Goal: Task Accomplishment & Management: Manage account settings

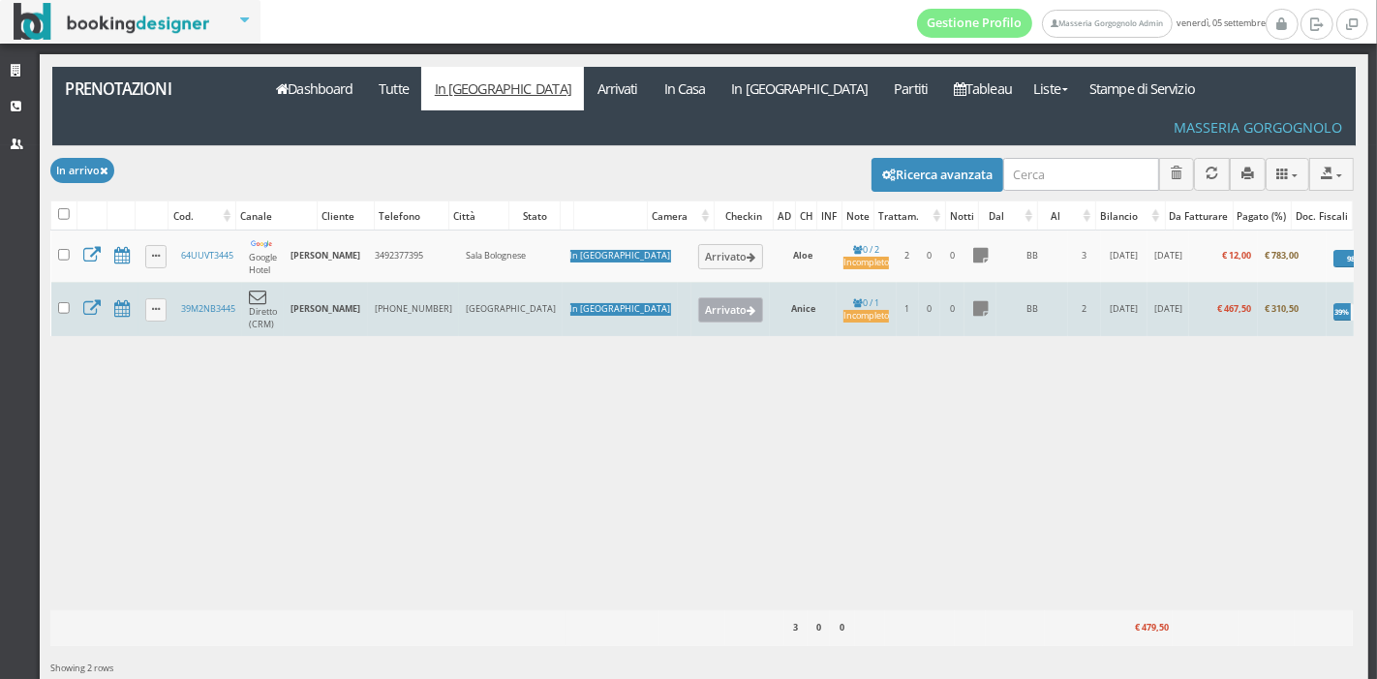
click at [698, 297] on button "Arrivato" at bounding box center [730, 309] width 65 height 25
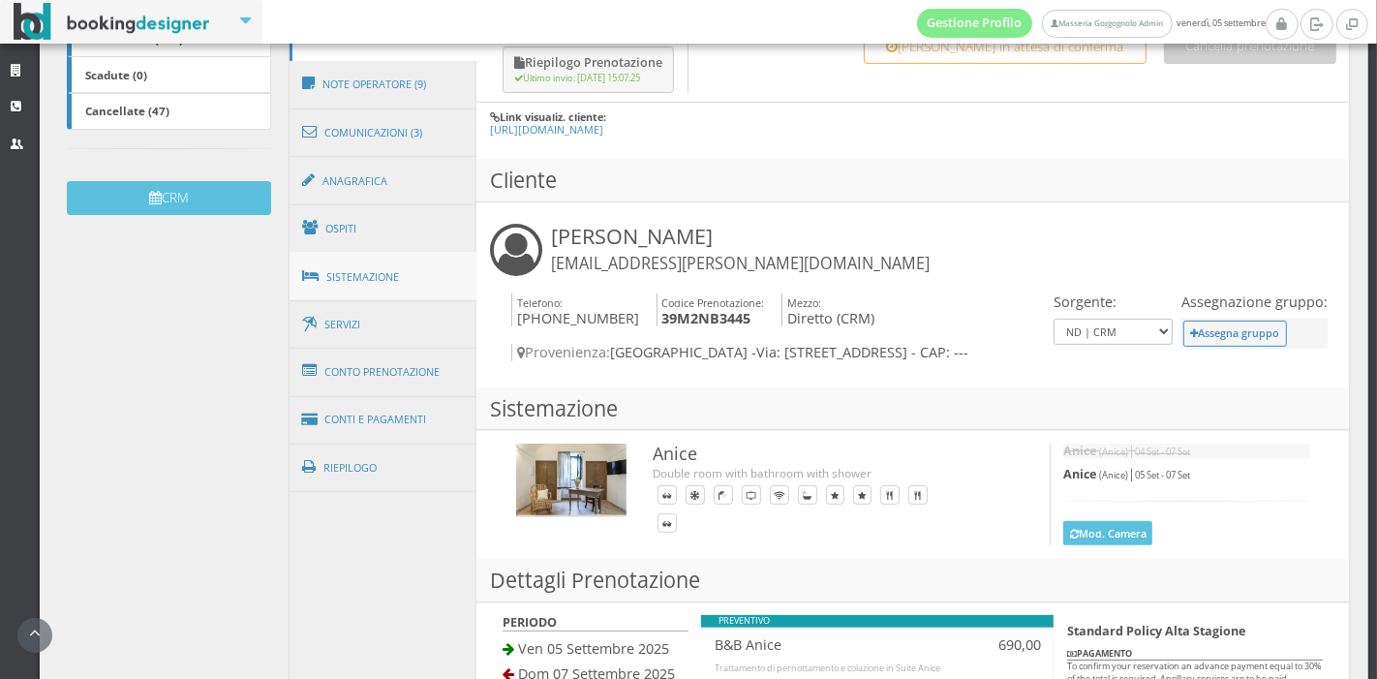
scroll to position [515, 0]
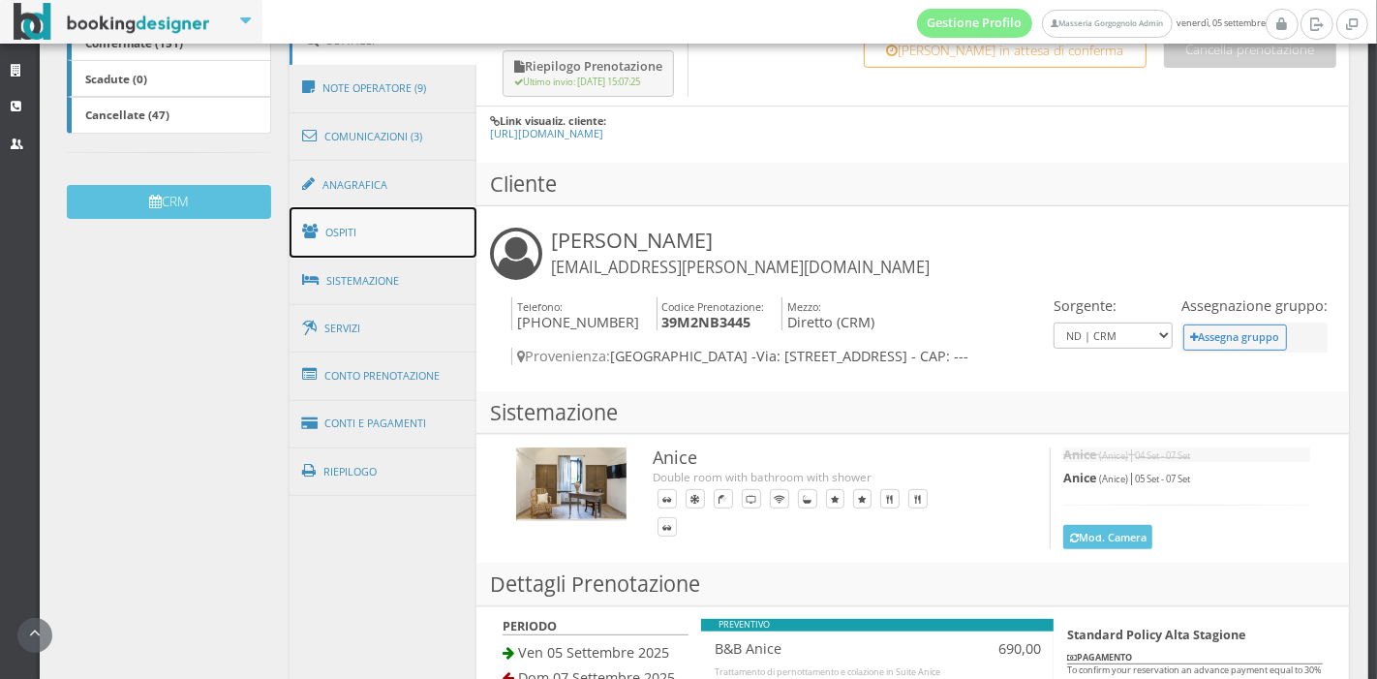
click at [393, 225] on link "Ospiti" at bounding box center [383, 232] width 188 height 50
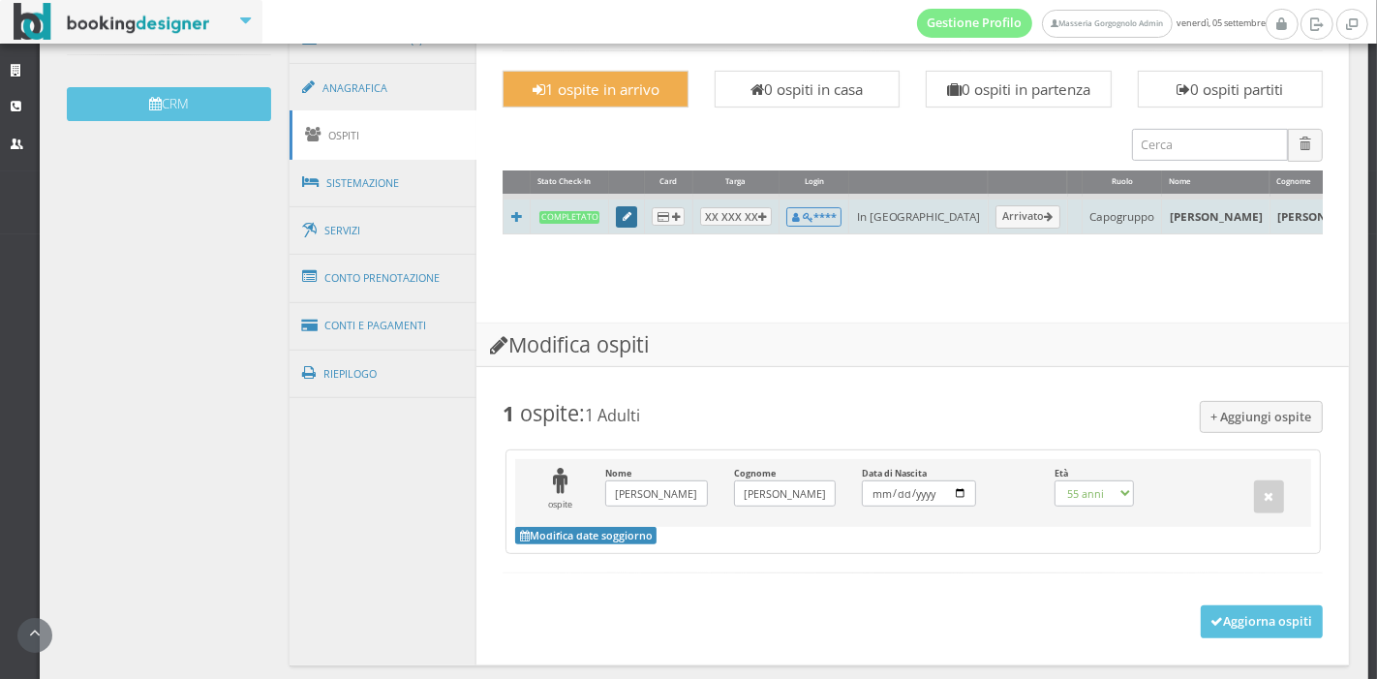
scroll to position [0, 0]
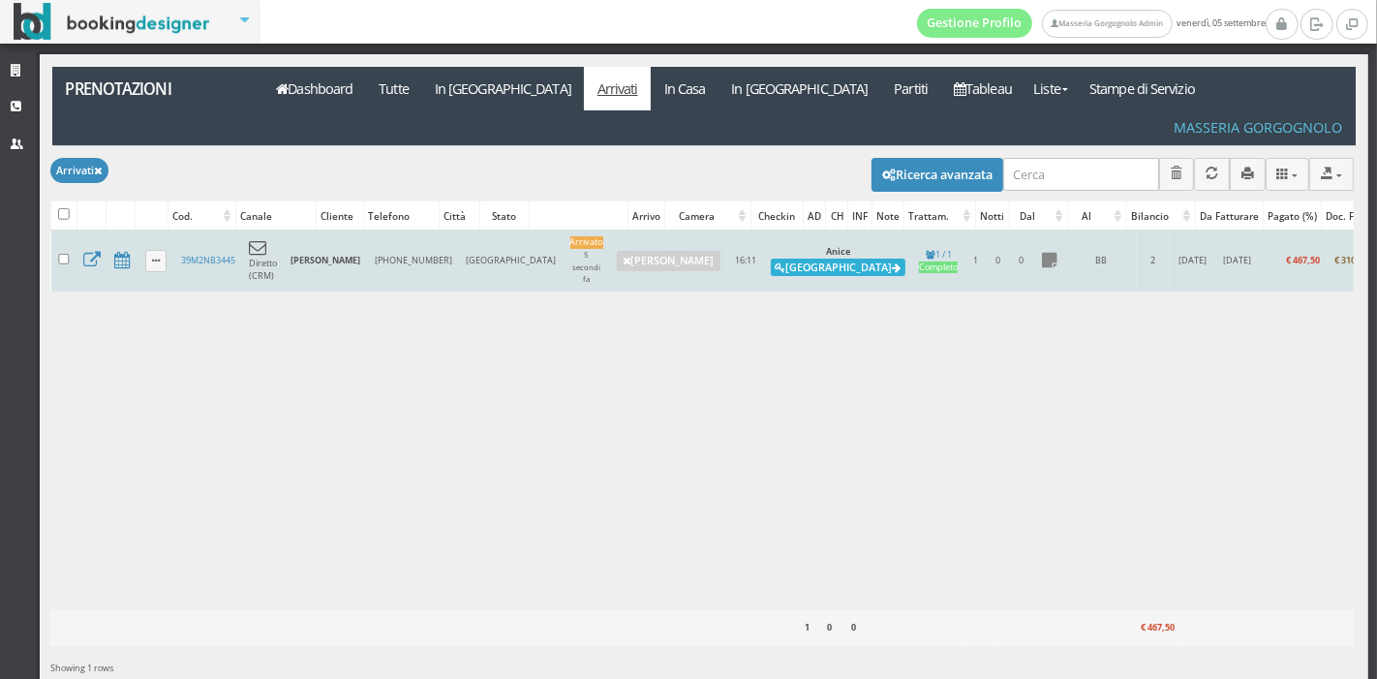
click at [771, 258] on button "Alloggia" at bounding box center [838, 266] width 135 height 17
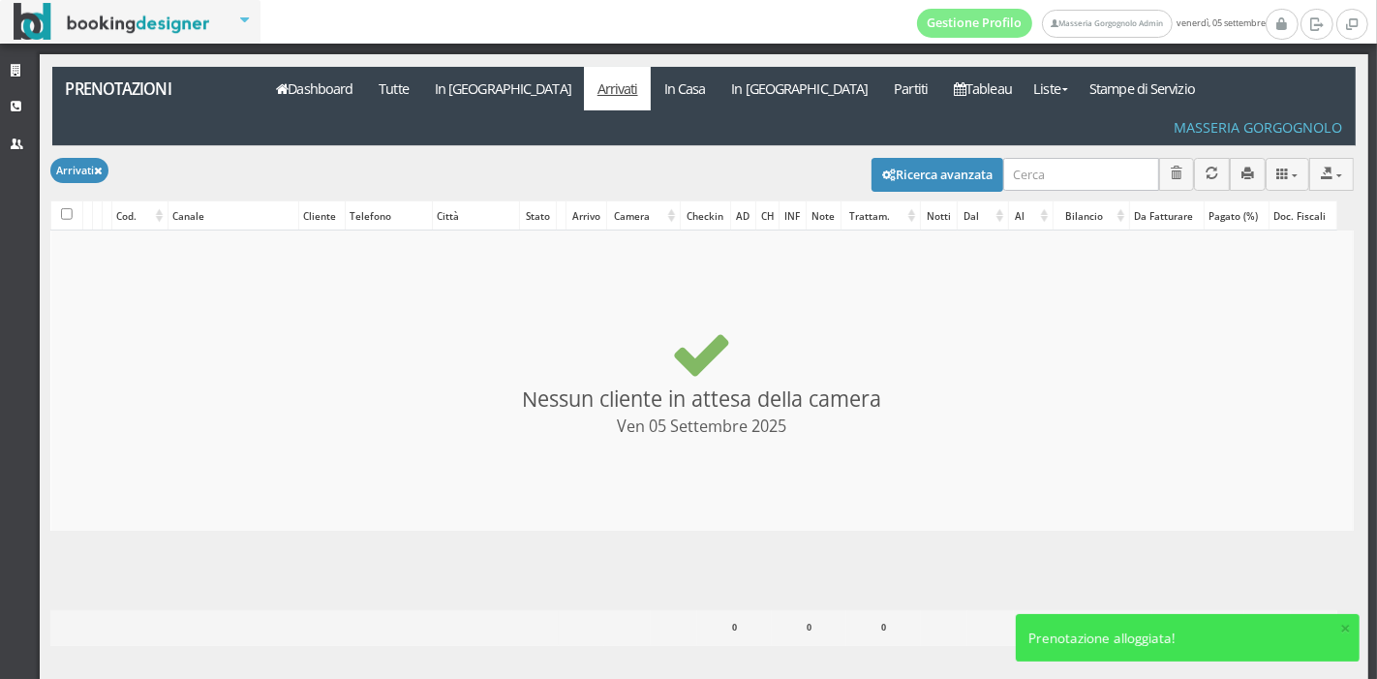
checkbox input "false"
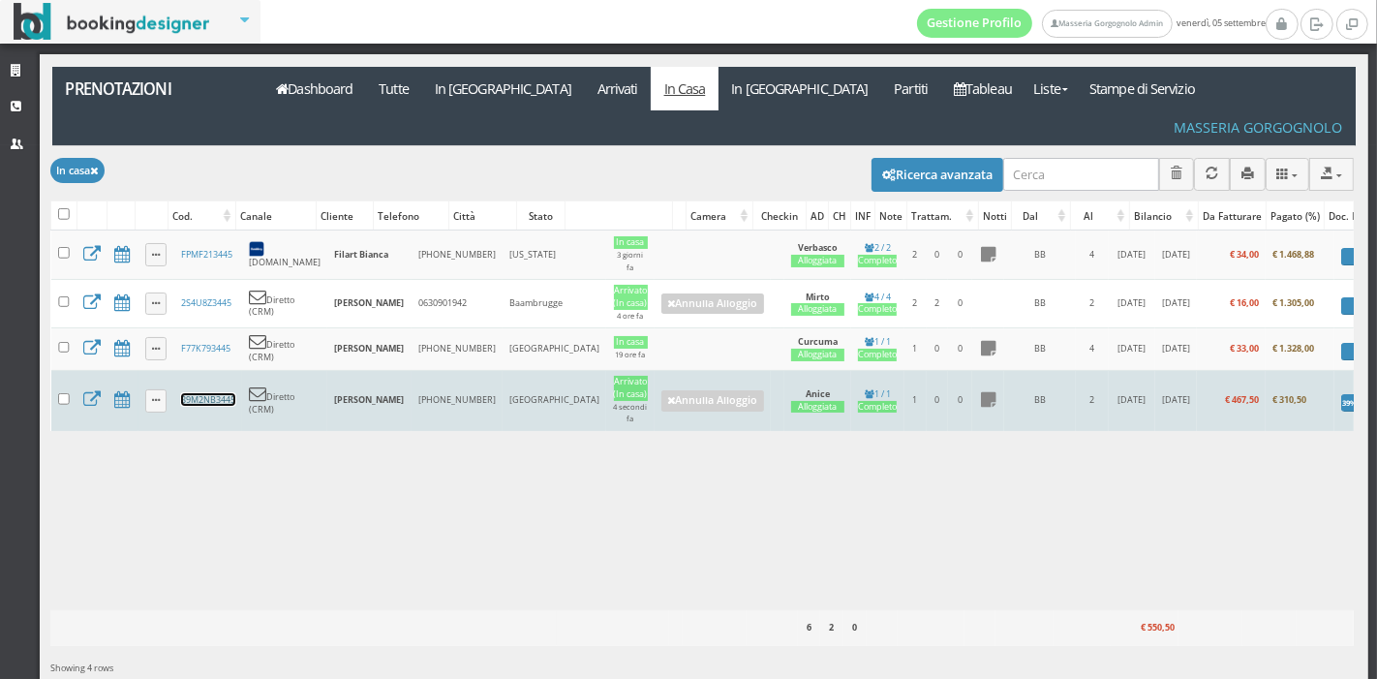
click at [196, 393] on link "39M2NB3445" at bounding box center [208, 399] width 54 height 13
click at [219, 393] on link "39M2NB3445" at bounding box center [208, 399] width 54 height 13
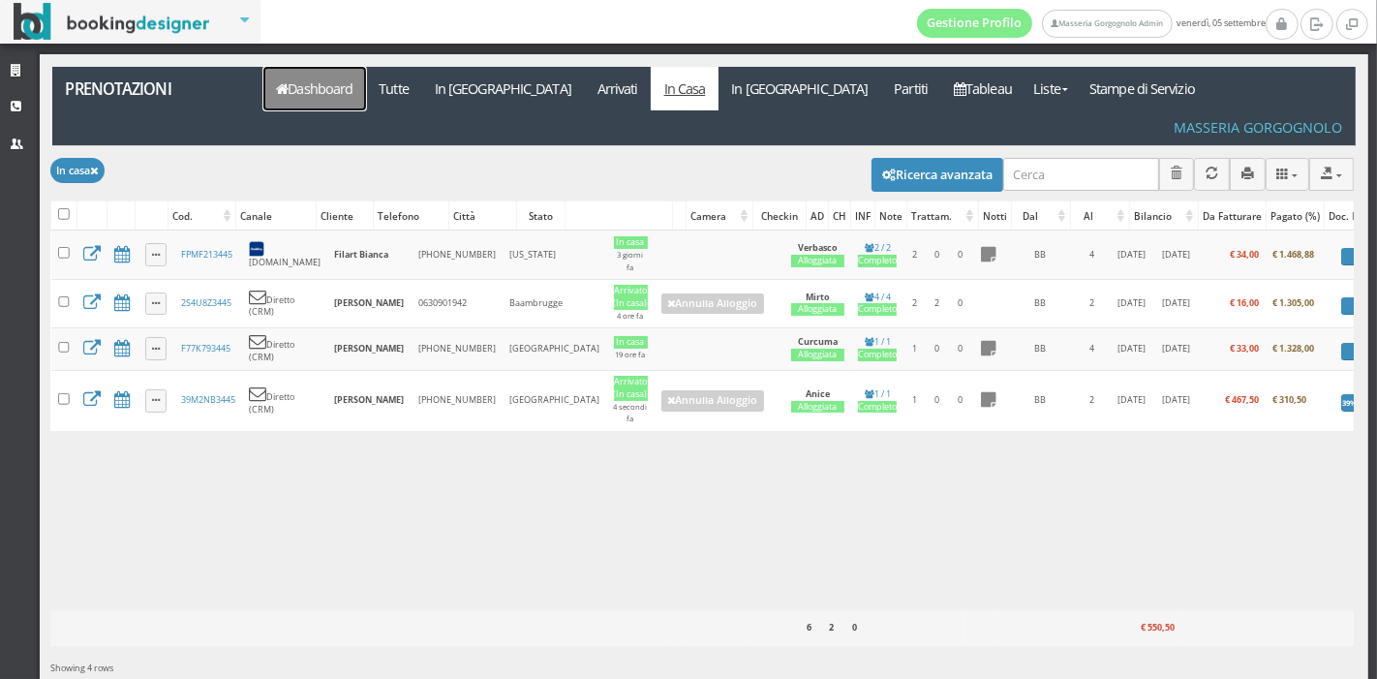
click at [349, 82] on link "Dashboard" at bounding box center [314, 89] width 103 height 44
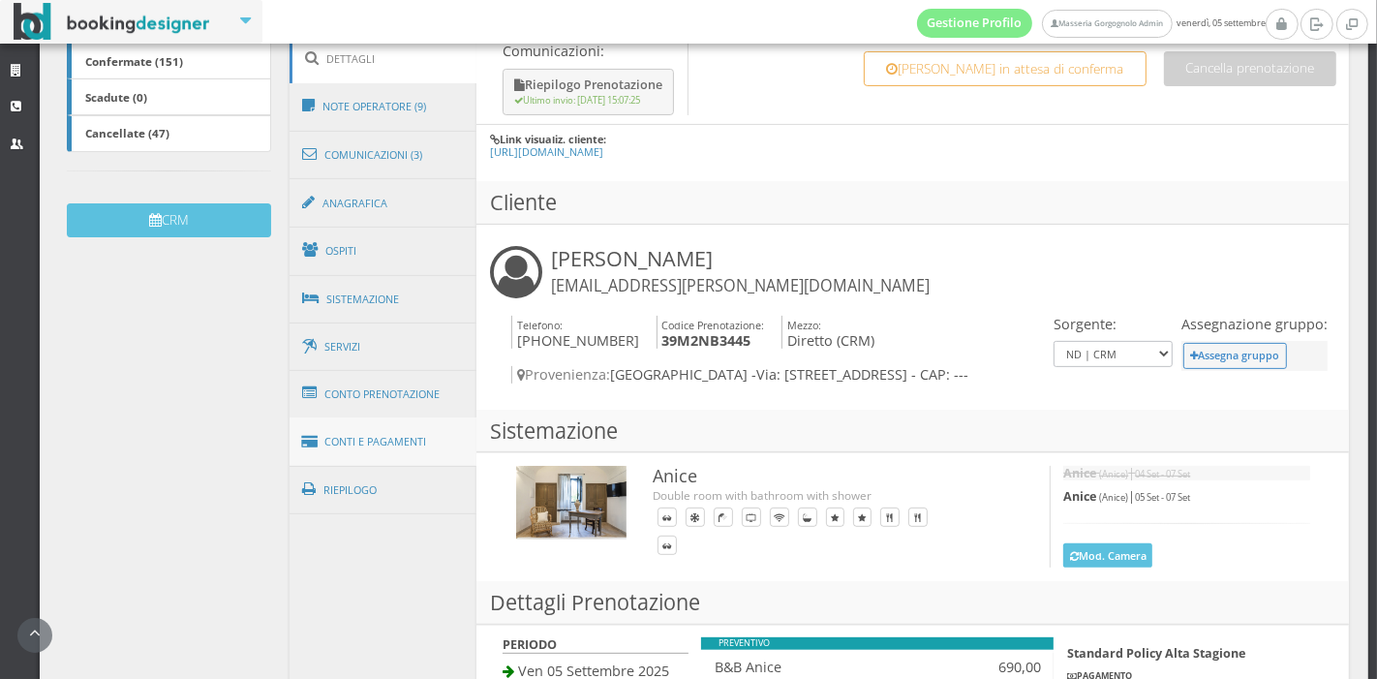
scroll to position [494, 0]
click at [409, 106] on link "Note Operatore (9)" at bounding box center [383, 107] width 188 height 50
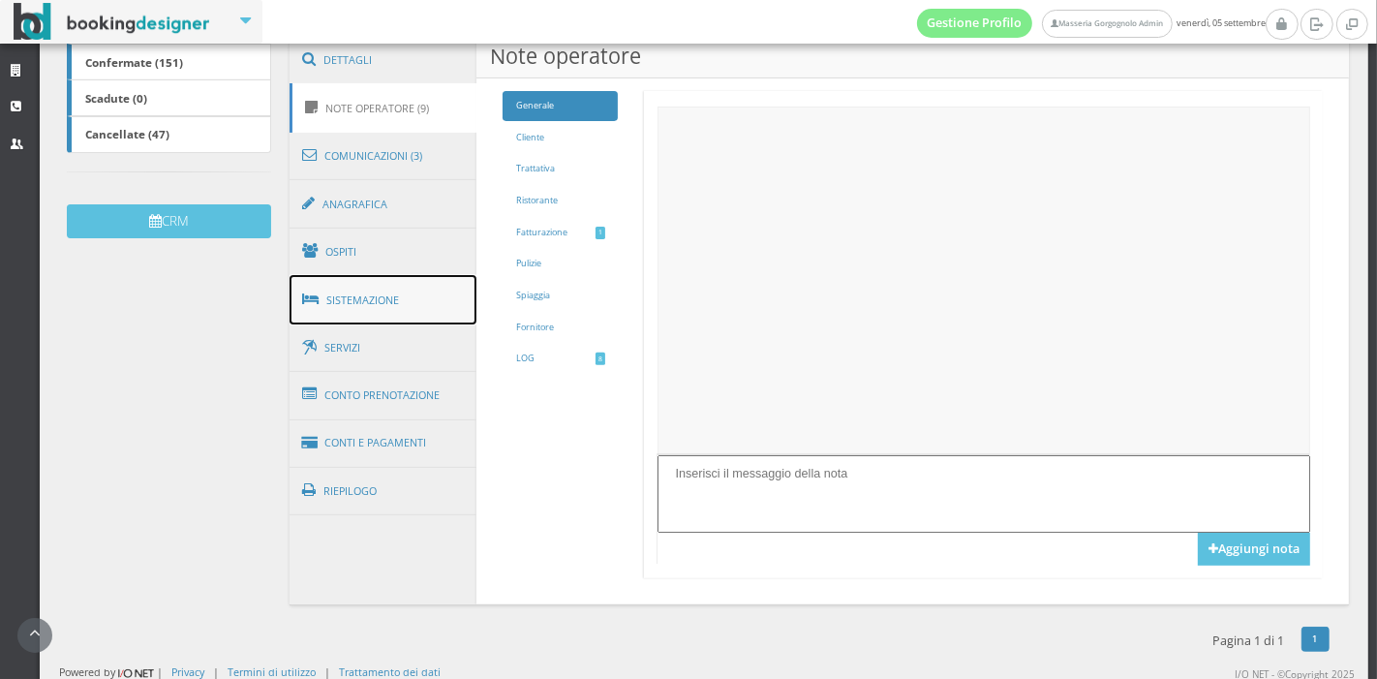
click at [368, 311] on link "Sistemazione" at bounding box center [383, 300] width 188 height 50
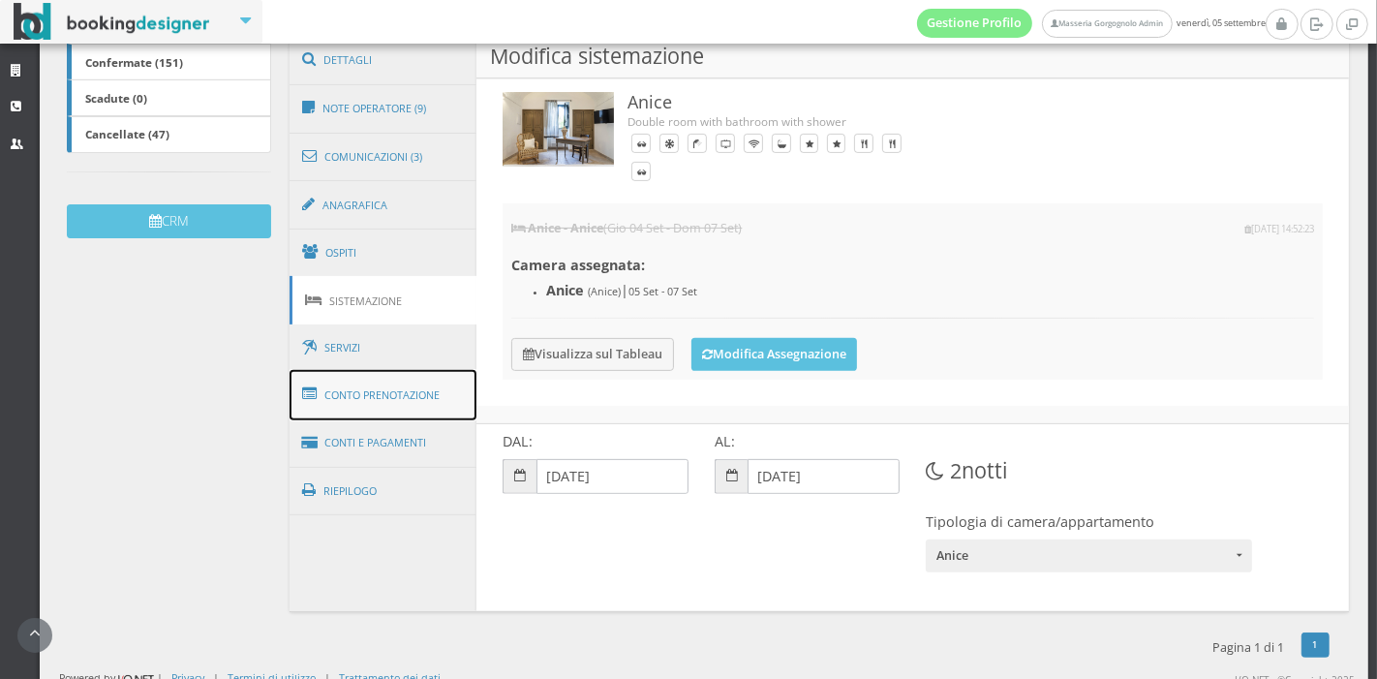
click at [395, 404] on link "Conto Prenotazione" at bounding box center [383, 395] width 188 height 50
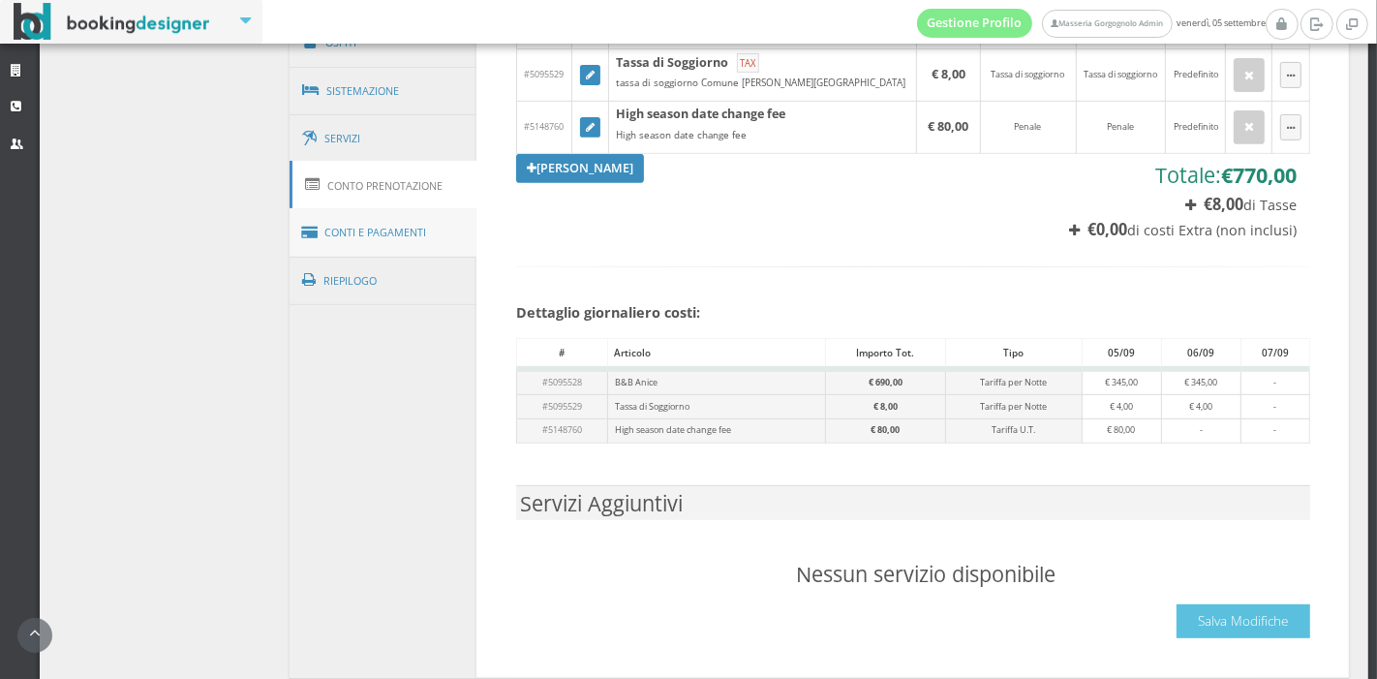
scroll to position [812, 0]
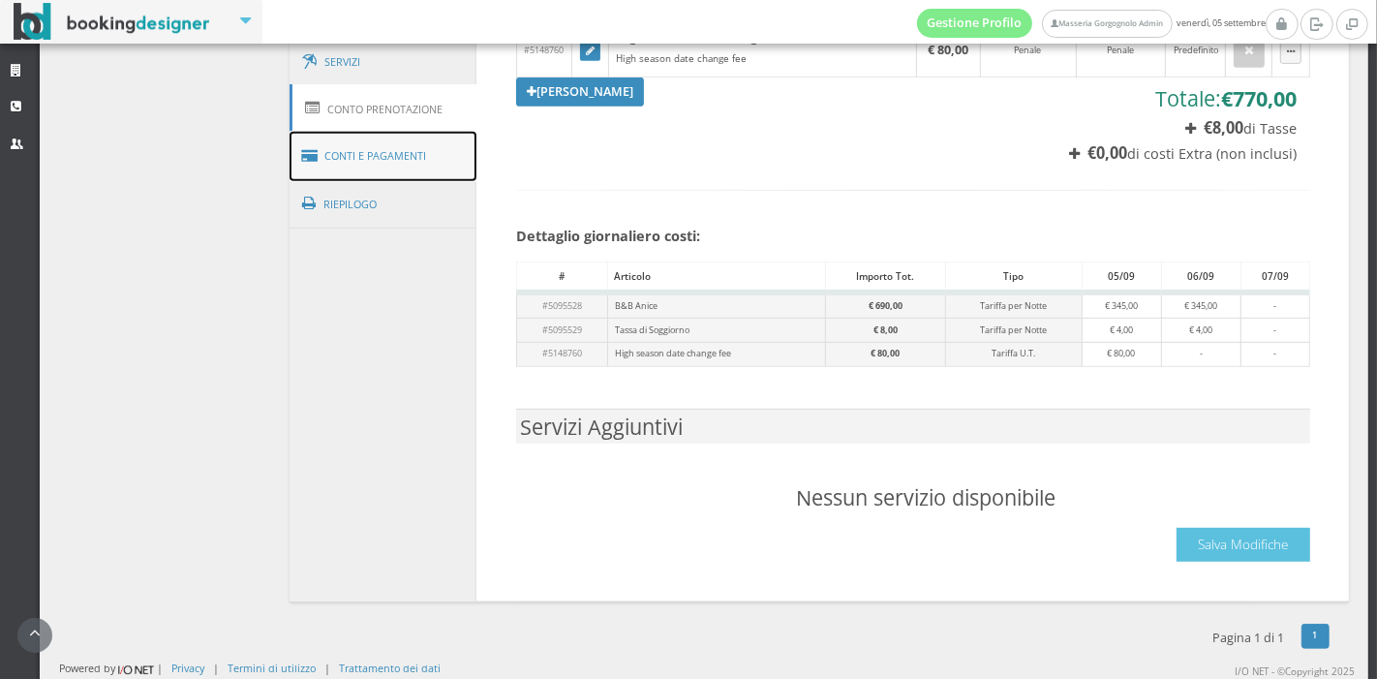
click at [365, 161] on link "Conti e Pagamenti" at bounding box center [383, 156] width 188 height 49
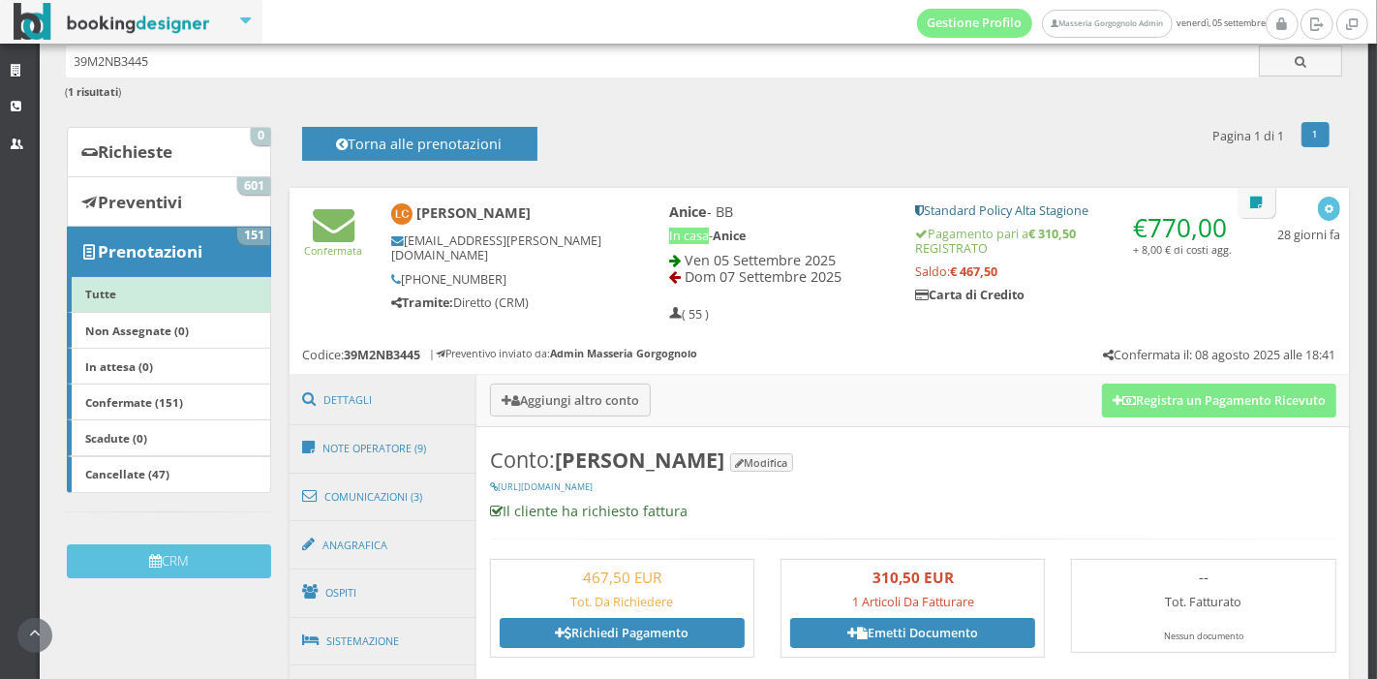
scroll to position [0, 0]
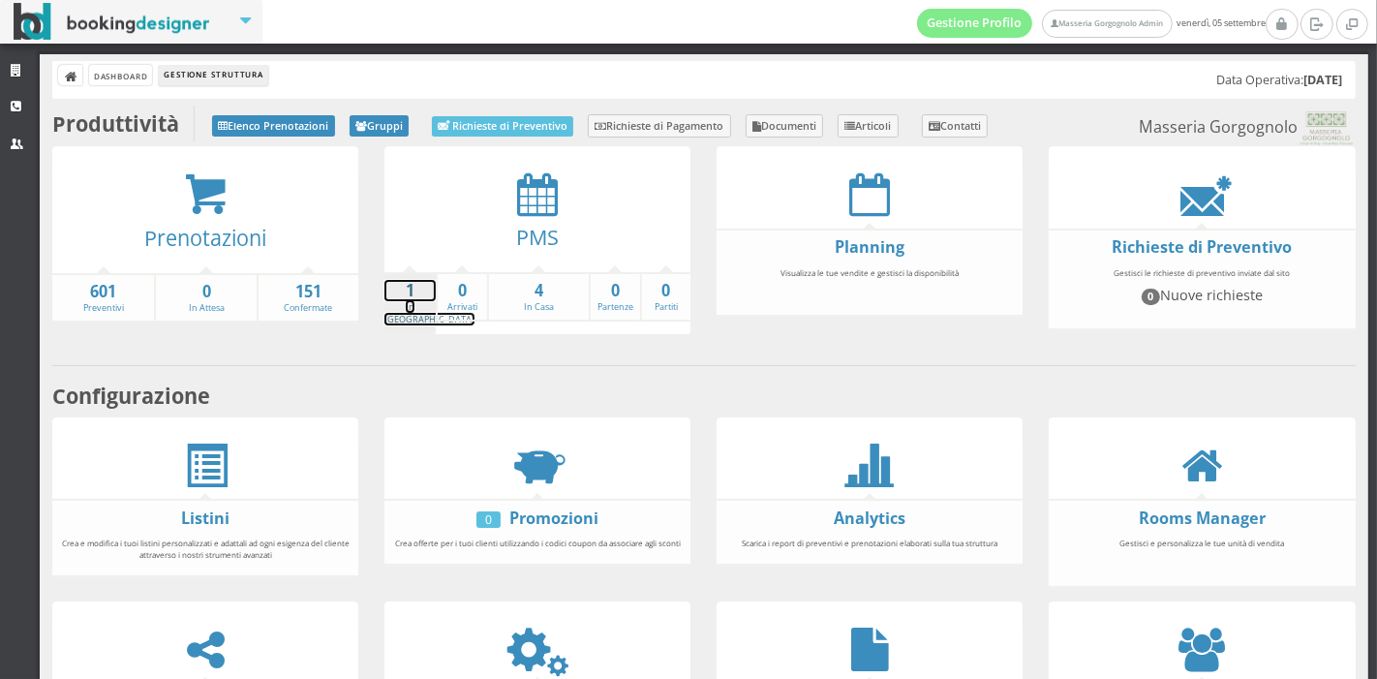
click at [401, 288] on strong "1" at bounding box center [409, 291] width 51 height 22
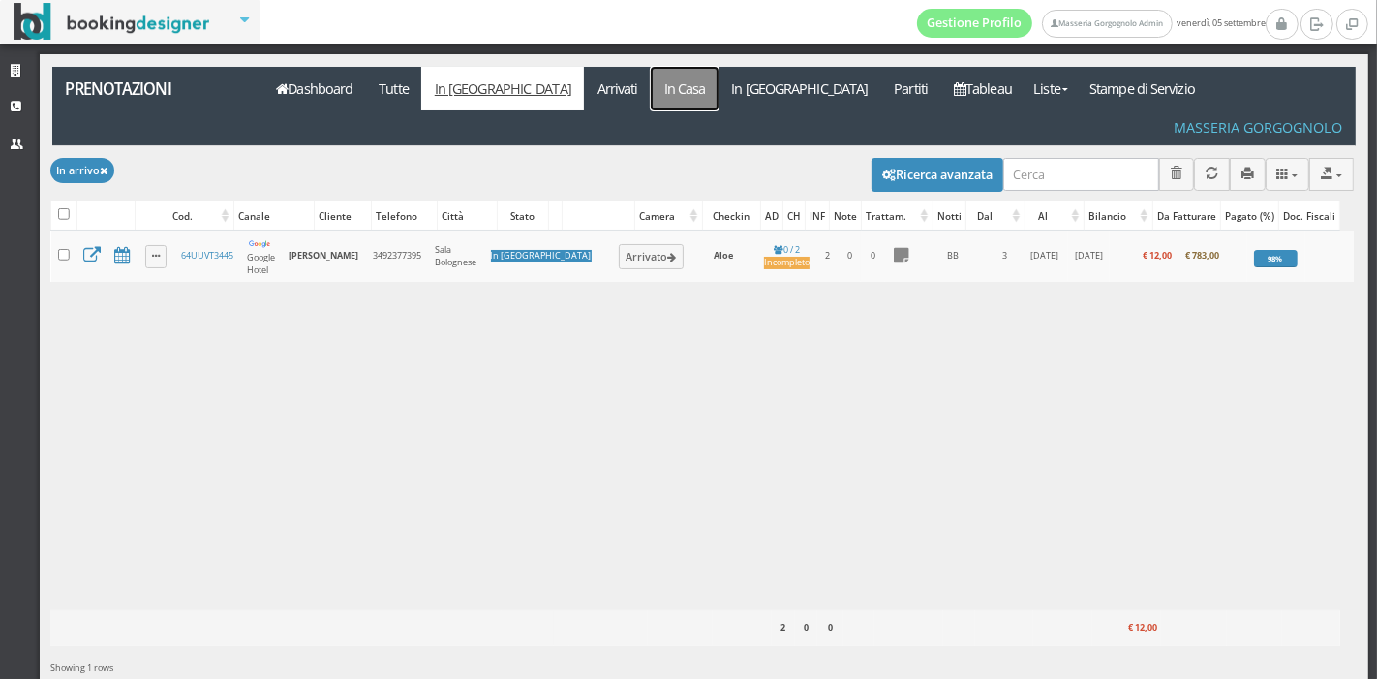
click at [651, 86] on link "In Casa" at bounding box center [685, 89] width 68 height 44
